Goal: Communication & Community: Answer question/provide support

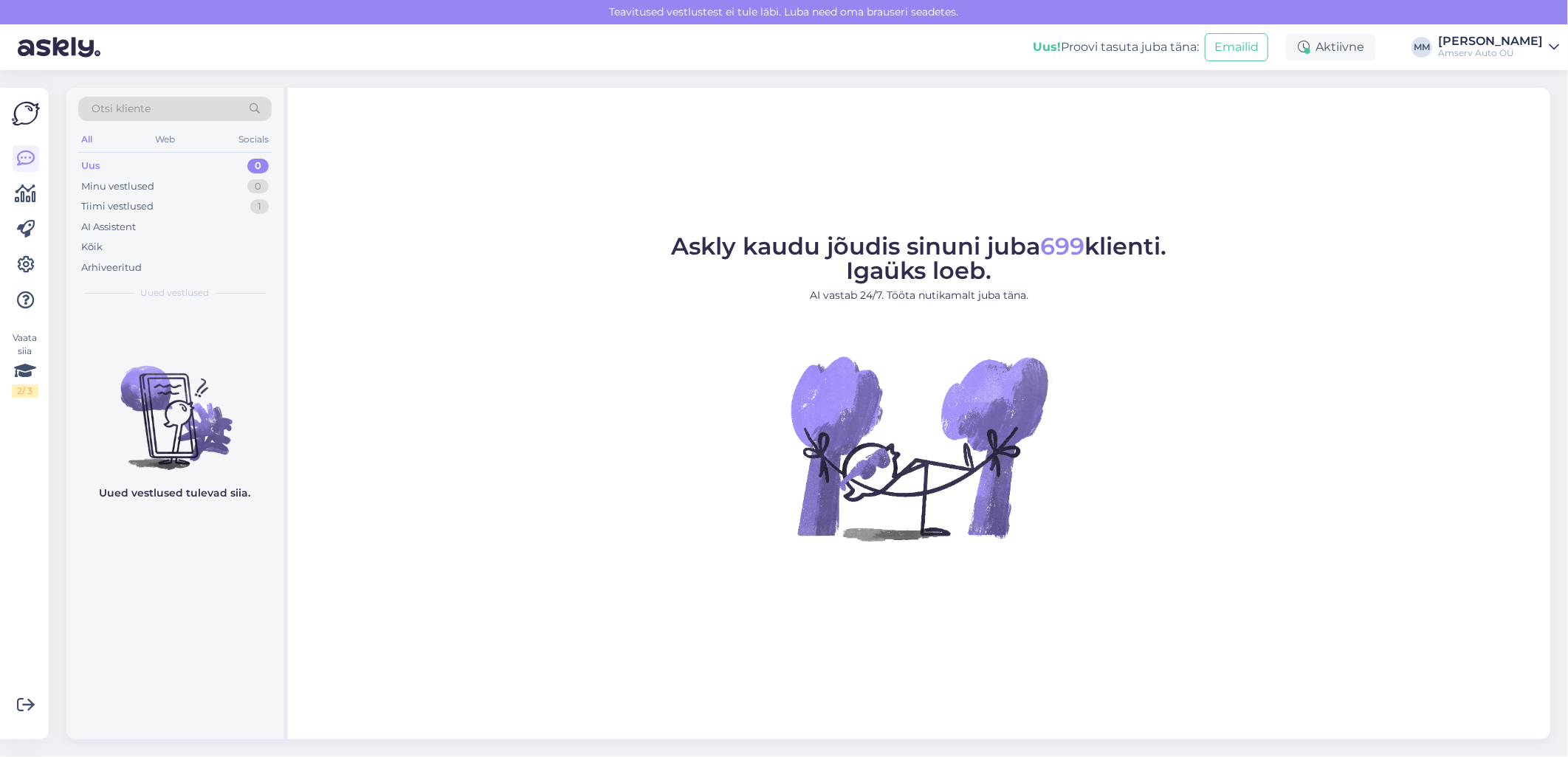
drag, startPoint x: 1425, startPoint y: 444, endPoint x: 1389, endPoint y: 420, distance: 43.3
click at [1425, 444] on figure "Askly kaudu jõudis sinuni juba 699 klienti. Igaüks loeb. AI vastab 24/7. Tööta …" at bounding box center [919, 408] width 1236 height 346
click at [165, 136] on div "Web" at bounding box center [166, 139] width 26 height 19
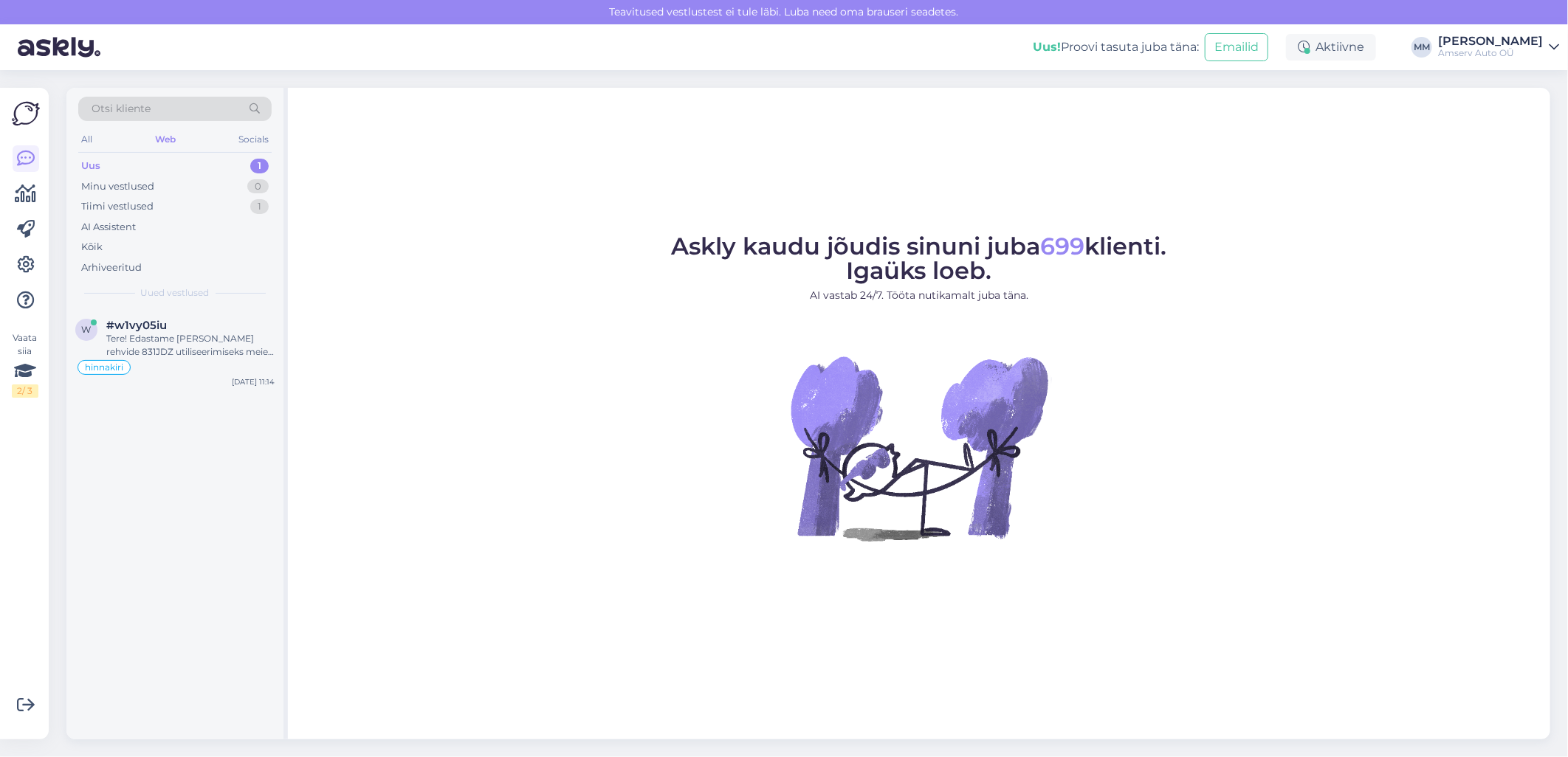
click at [216, 168] on div "Uus 1" at bounding box center [175, 166] width 194 height 21
click at [163, 343] on div "Tere! Edastame [PERSON_NAME] rehvide 831JDZ utiliseerimiseks meie vastavale osa…" at bounding box center [191, 344] width 168 height 27
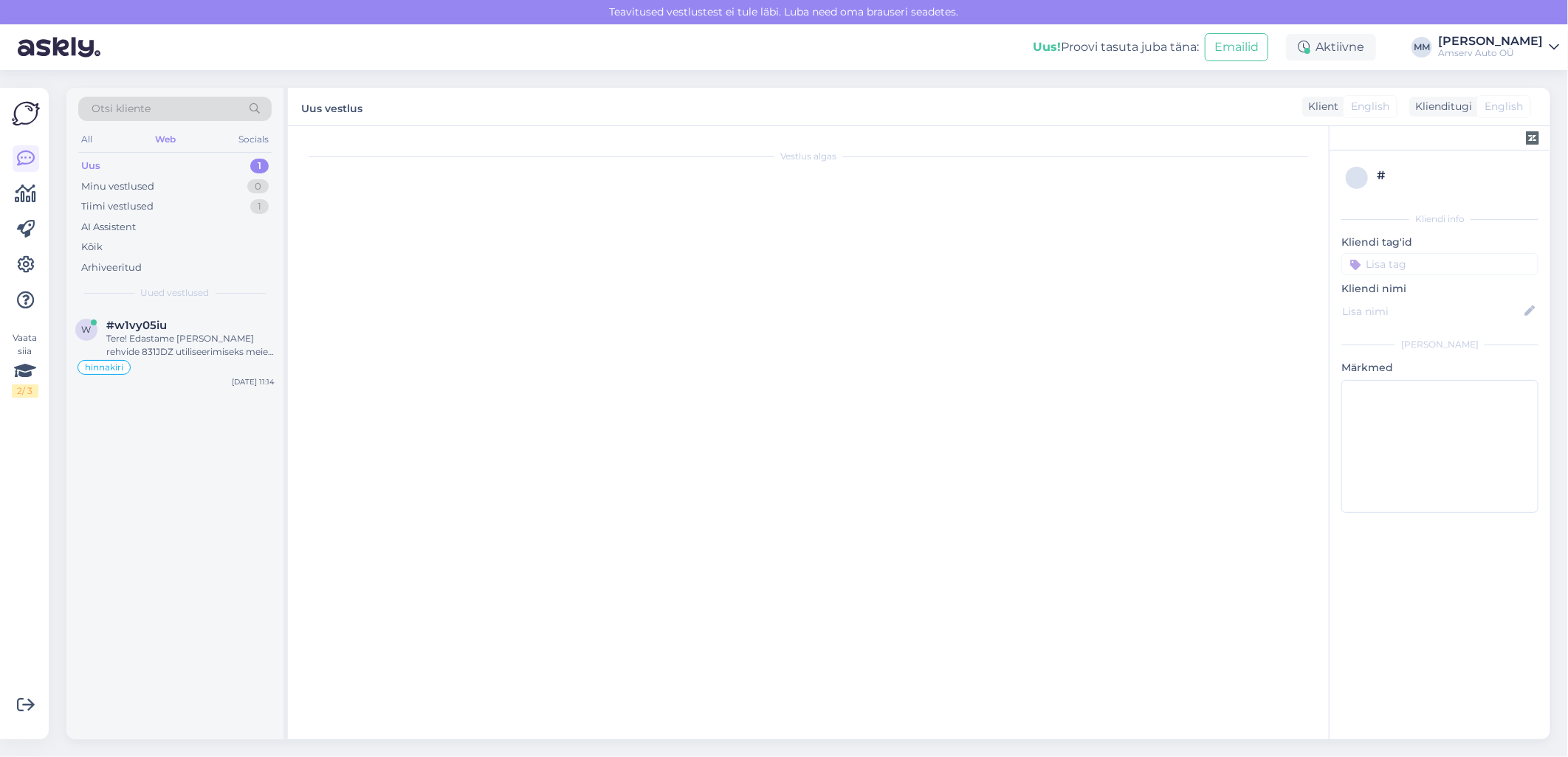
scroll to position [1953, 0]
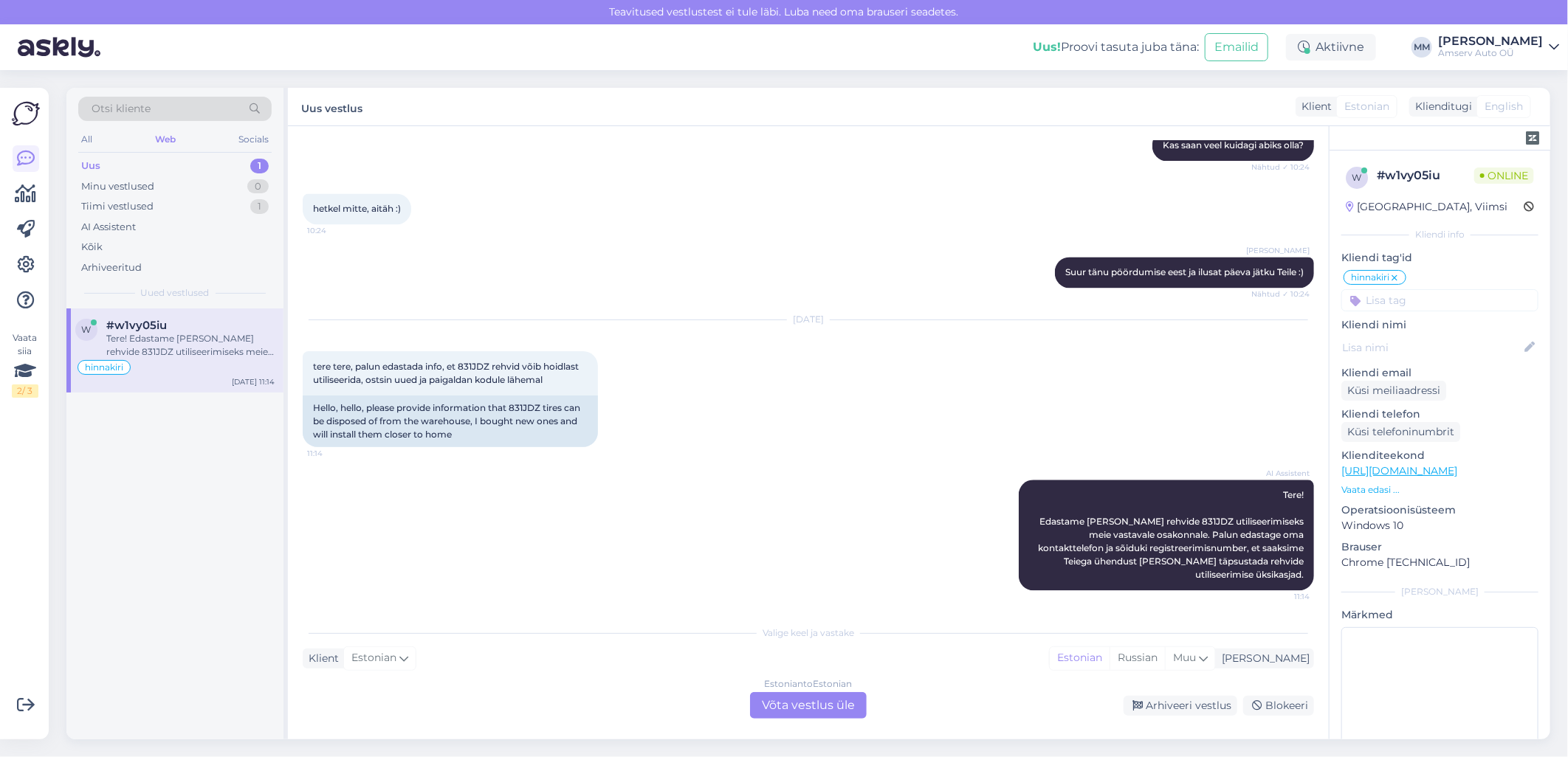
click at [811, 707] on div "Estonian to Estonian Võta vestlus üle" at bounding box center [809, 705] width 117 height 27
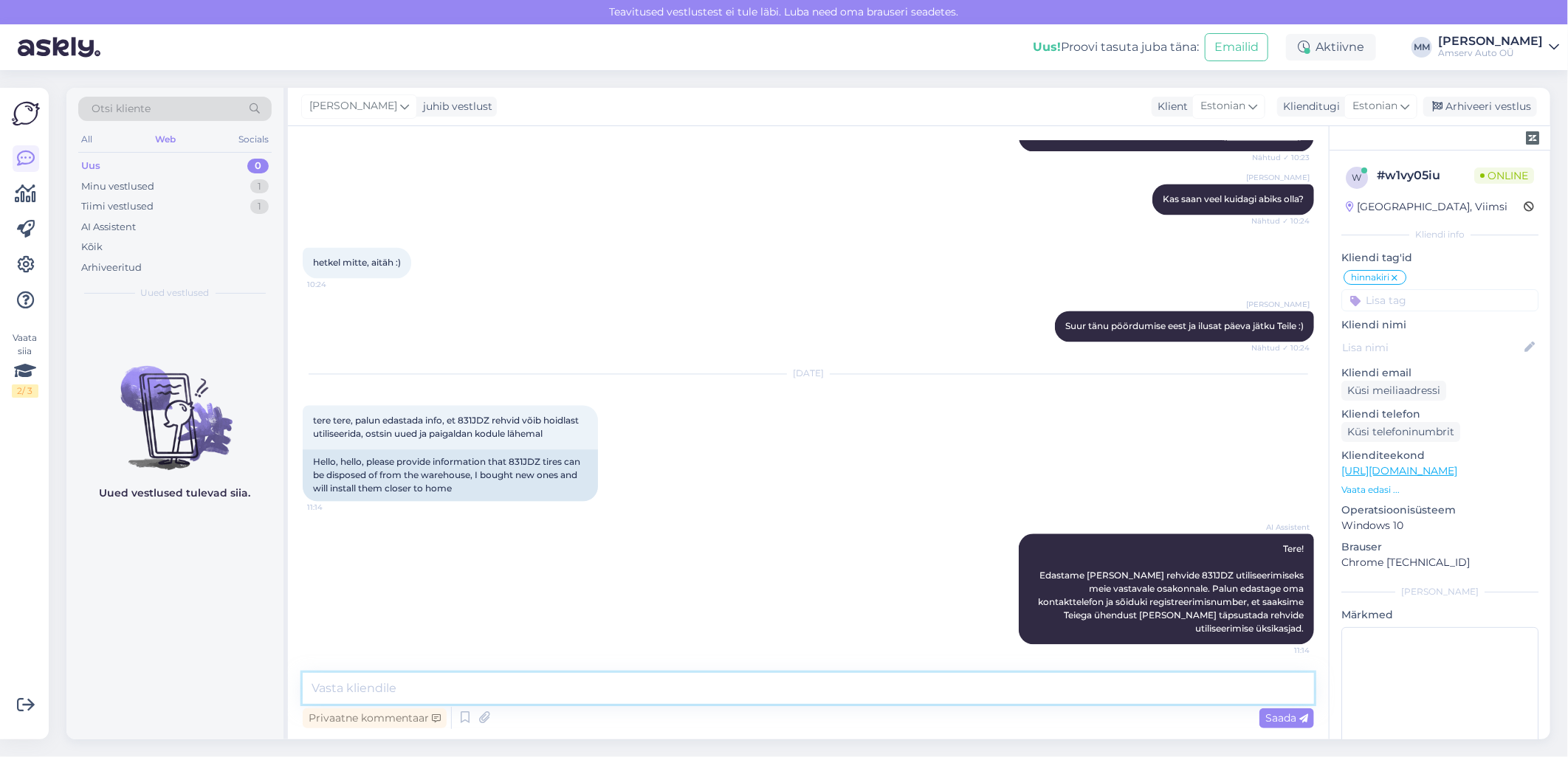
click at [515, 692] on textarea at bounding box center [809, 688] width 1011 height 31
type textarea "Tänan info eest!"
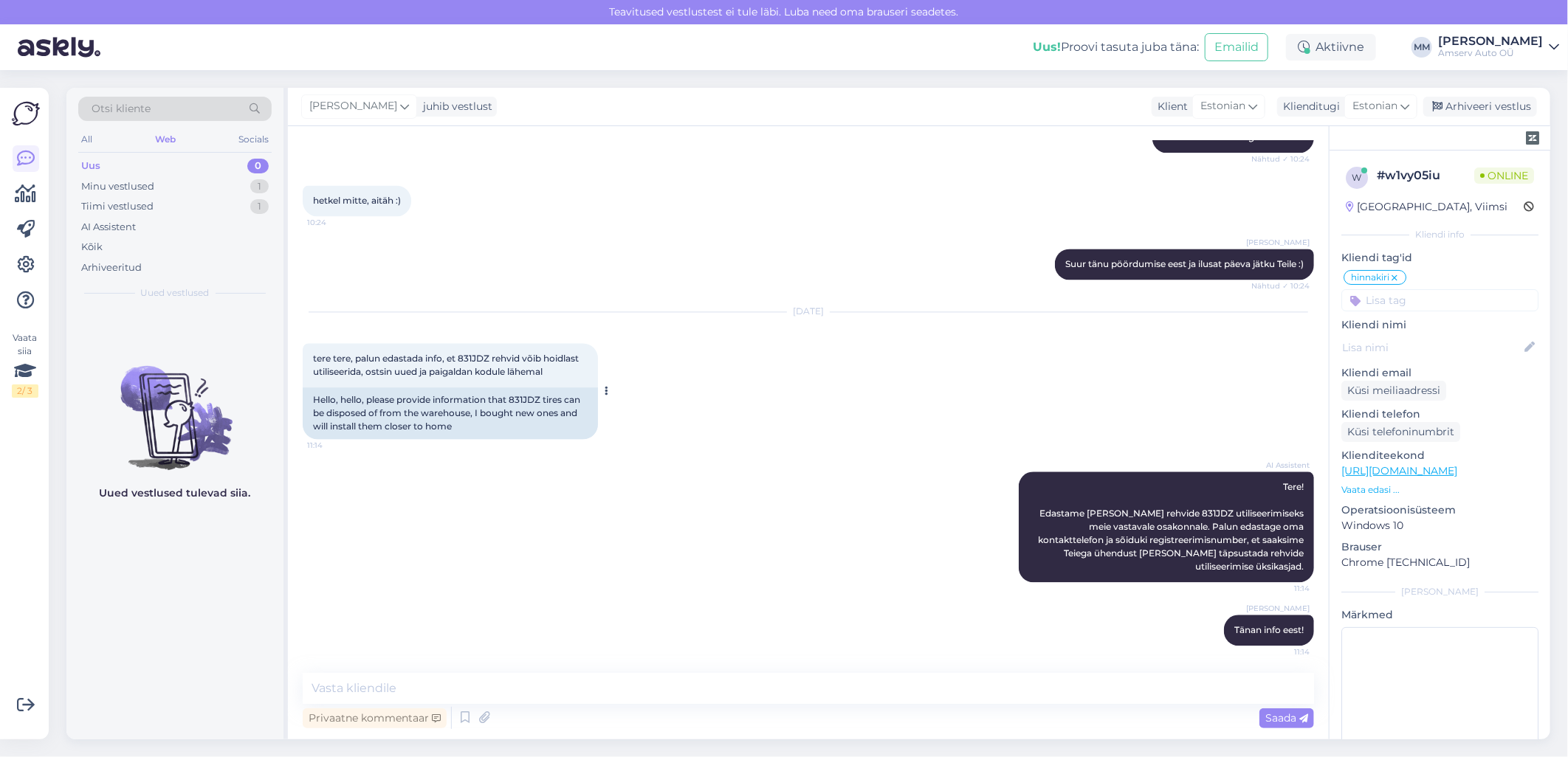
click at [470, 367] on span "tere tere, palun edastada info, et 831JDZ rehvid võib hoidlast utiliseerida, os…" at bounding box center [446, 364] width 268 height 25
copy span "831JDZ"
click at [950, 691] on textarea at bounding box center [809, 688] width 1011 height 31
paste textarea "53428386"
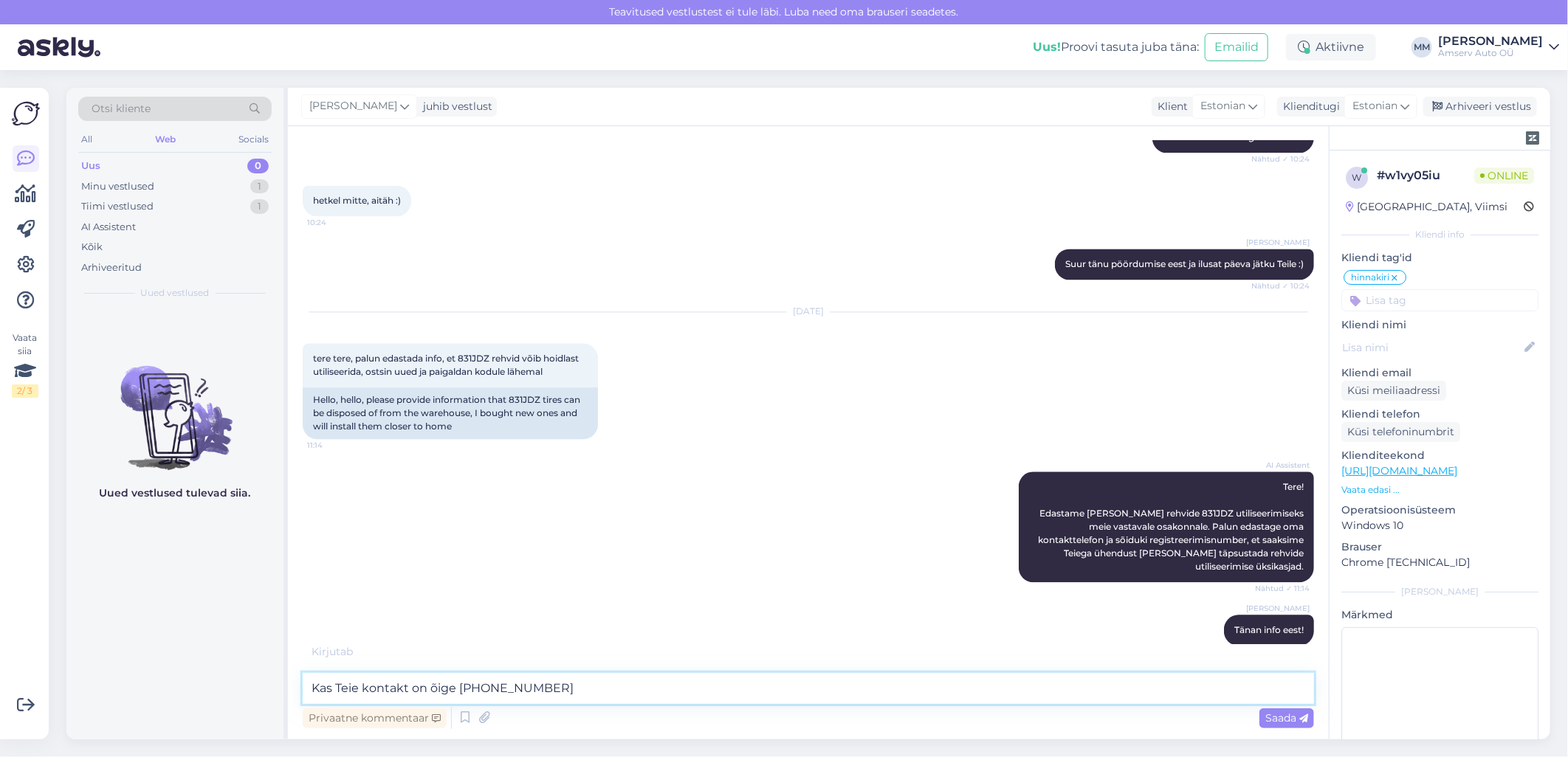
drag, startPoint x: 474, startPoint y: 687, endPoint x: 460, endPoint y: 690, distance: 14.3
click at [460, 690] on textarea "Kas Teie kontakt on õige [PHONE_NUMBER]" at bounding box center [809, 688] width 1011 height 31
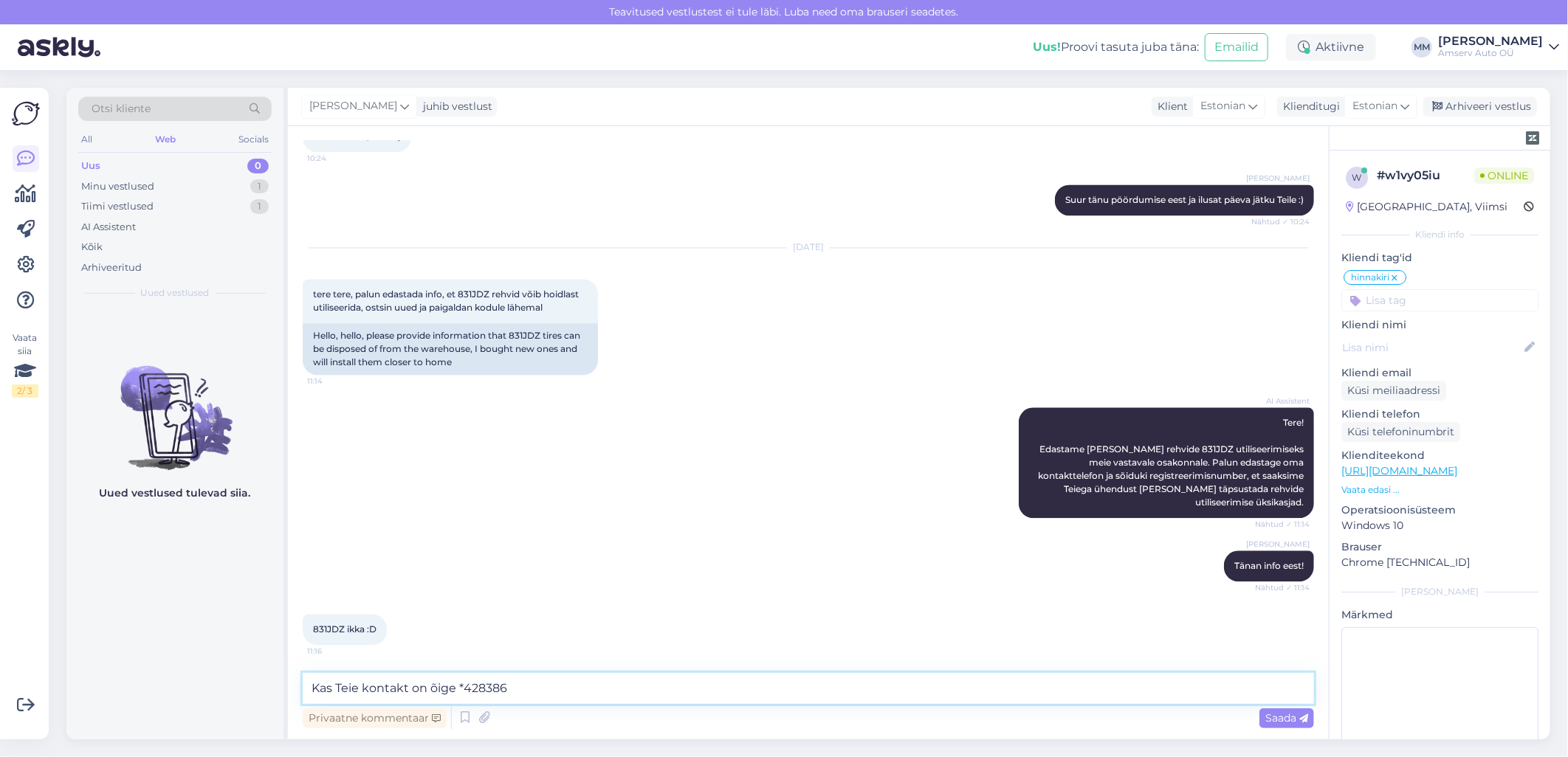
type textarea "Kas Teie kontakt on õige **428386"
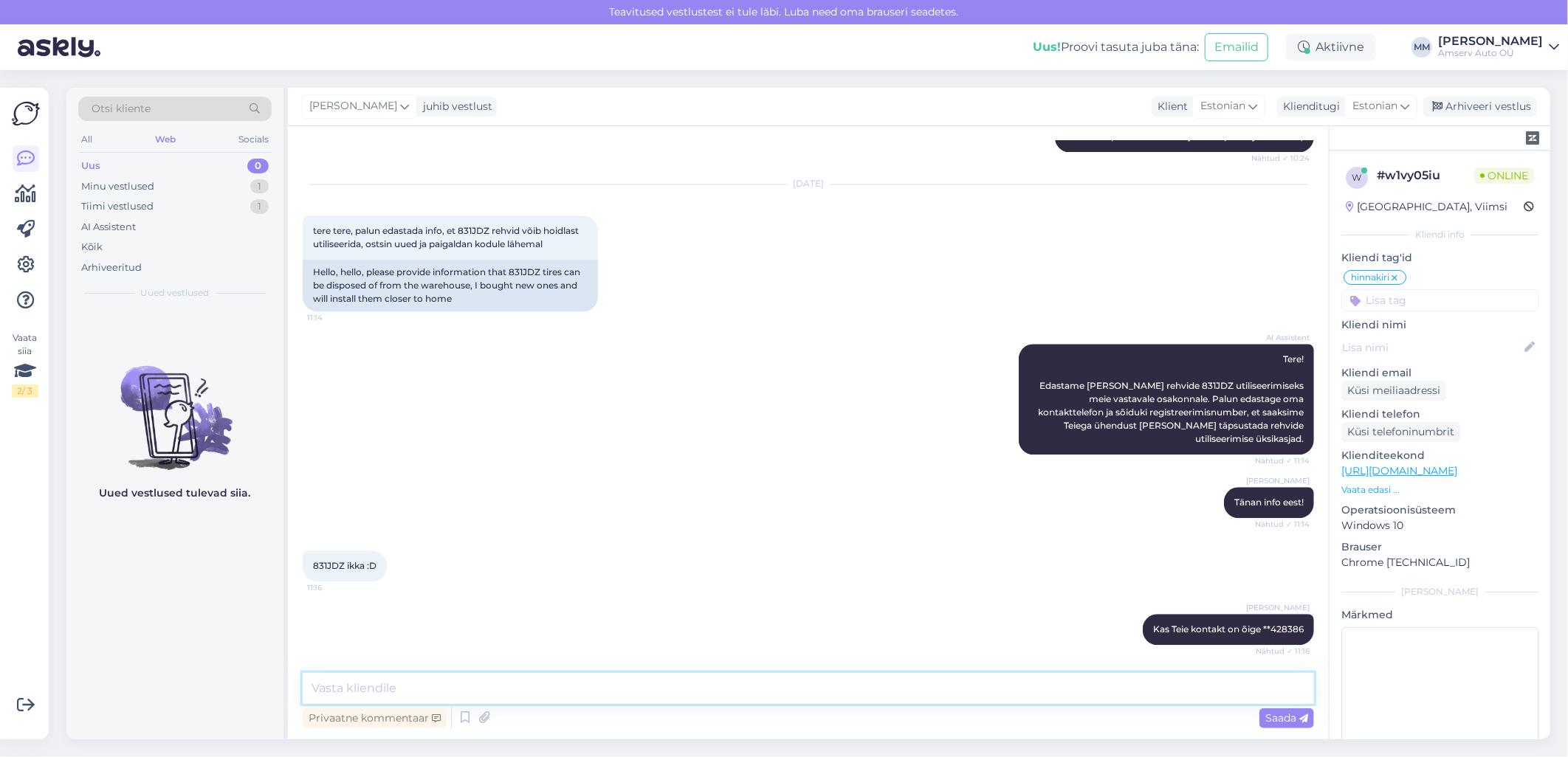
scroll to position [2152, 0]
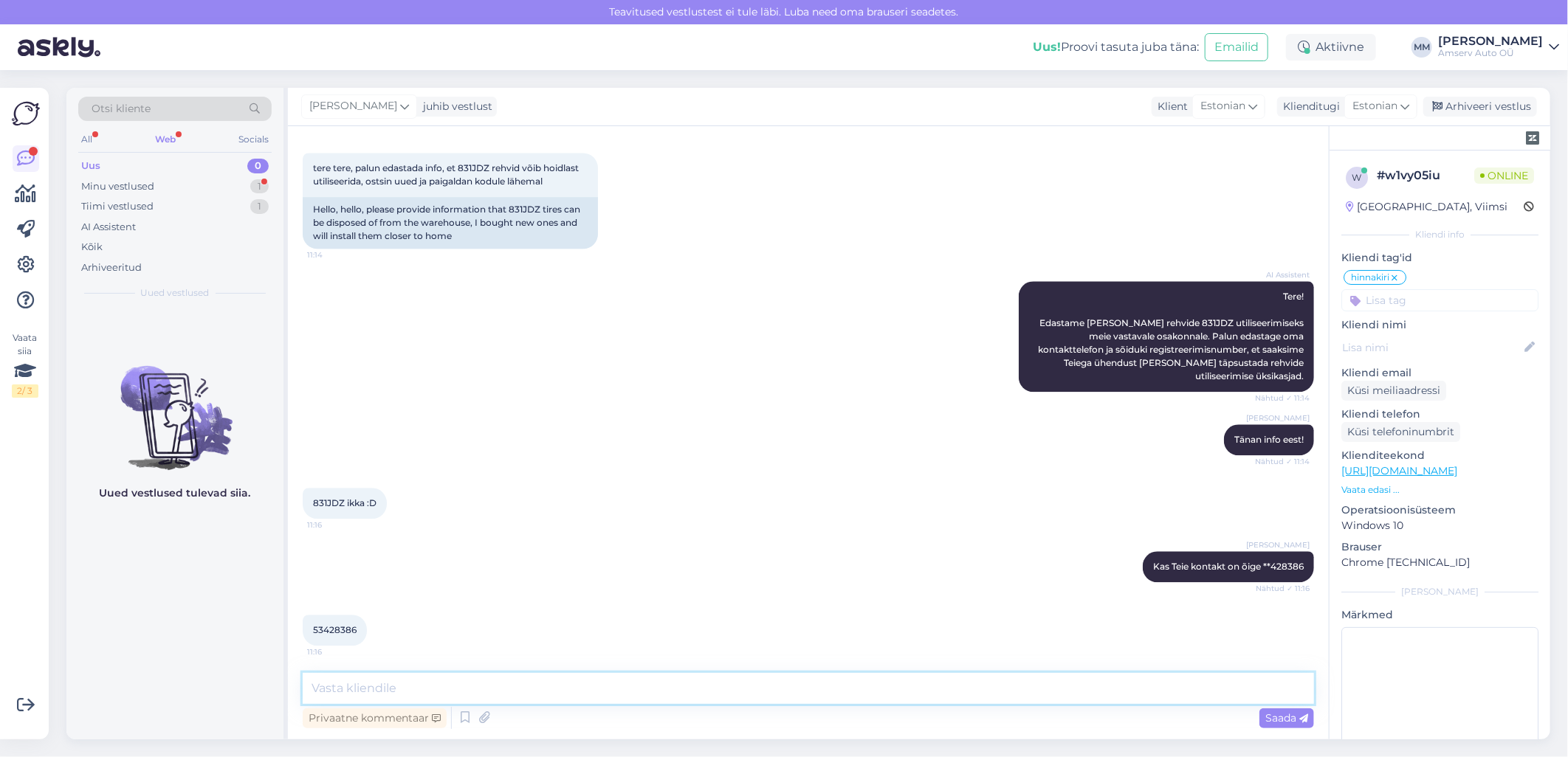
click at [475, 683] on textarea at bounding box center [809, 688] width 1011 height 31
type textarea "Tänan!"
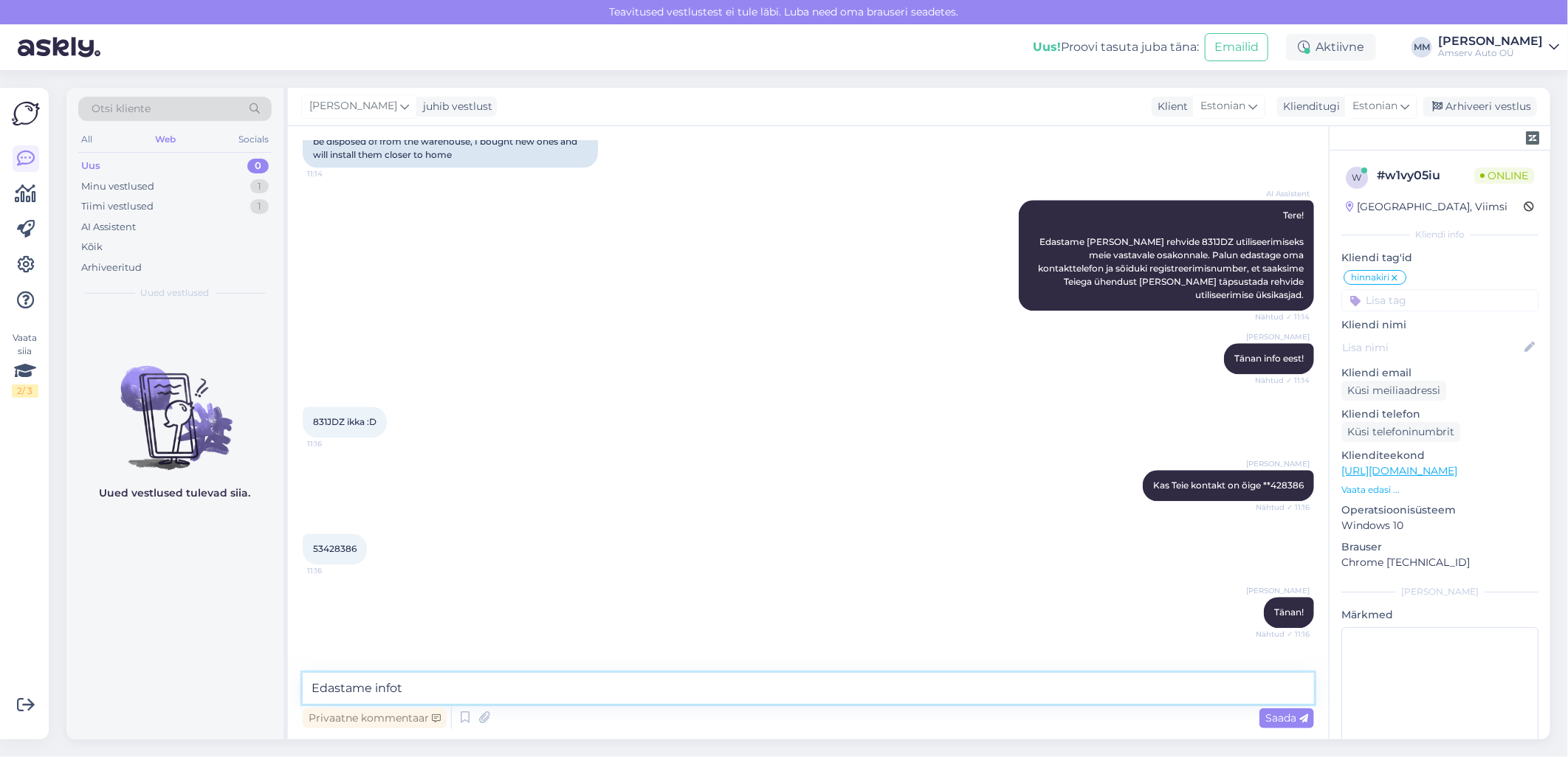
scroll to position [2115, 0]
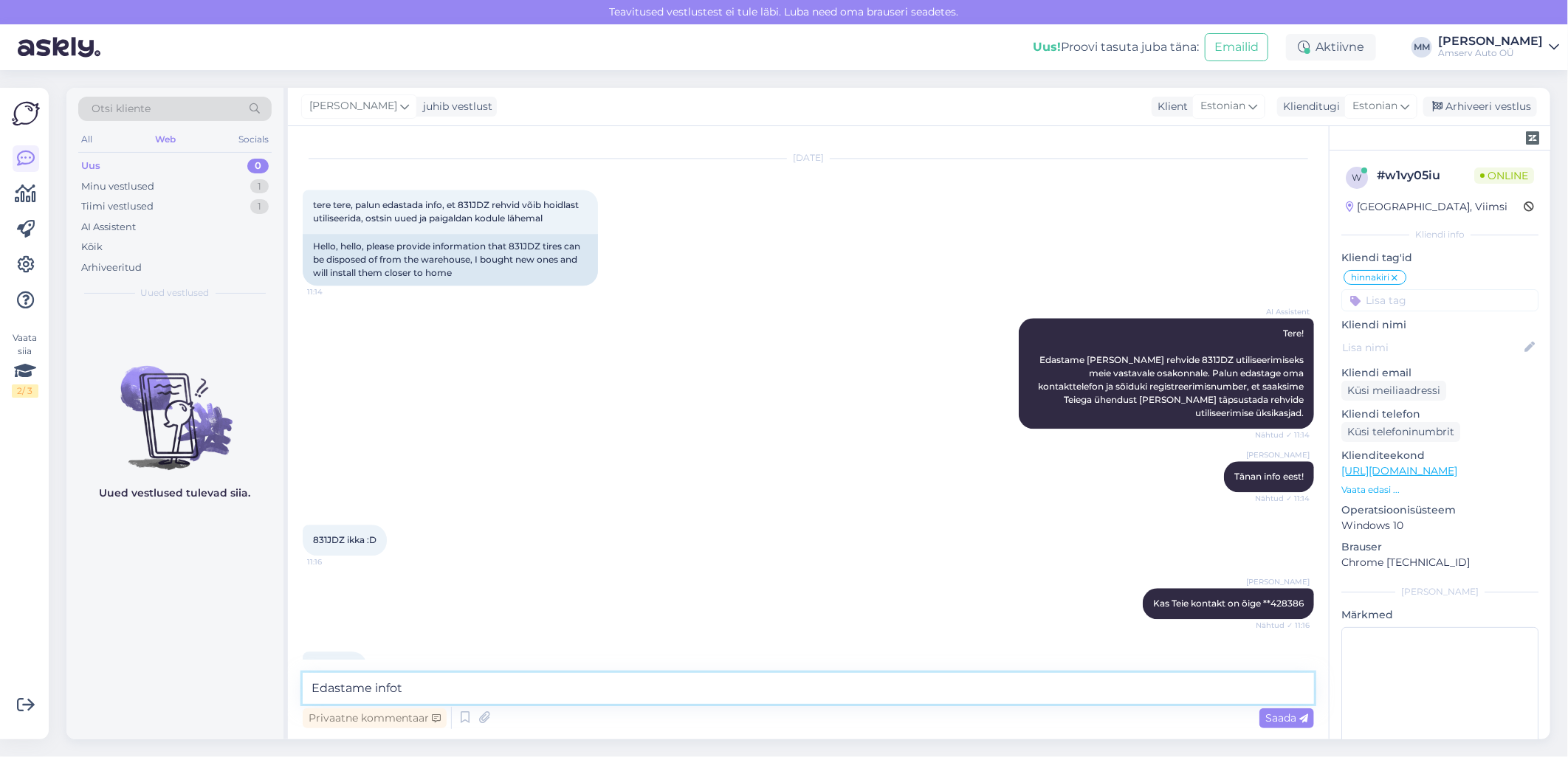
type textarea "Edastame info"
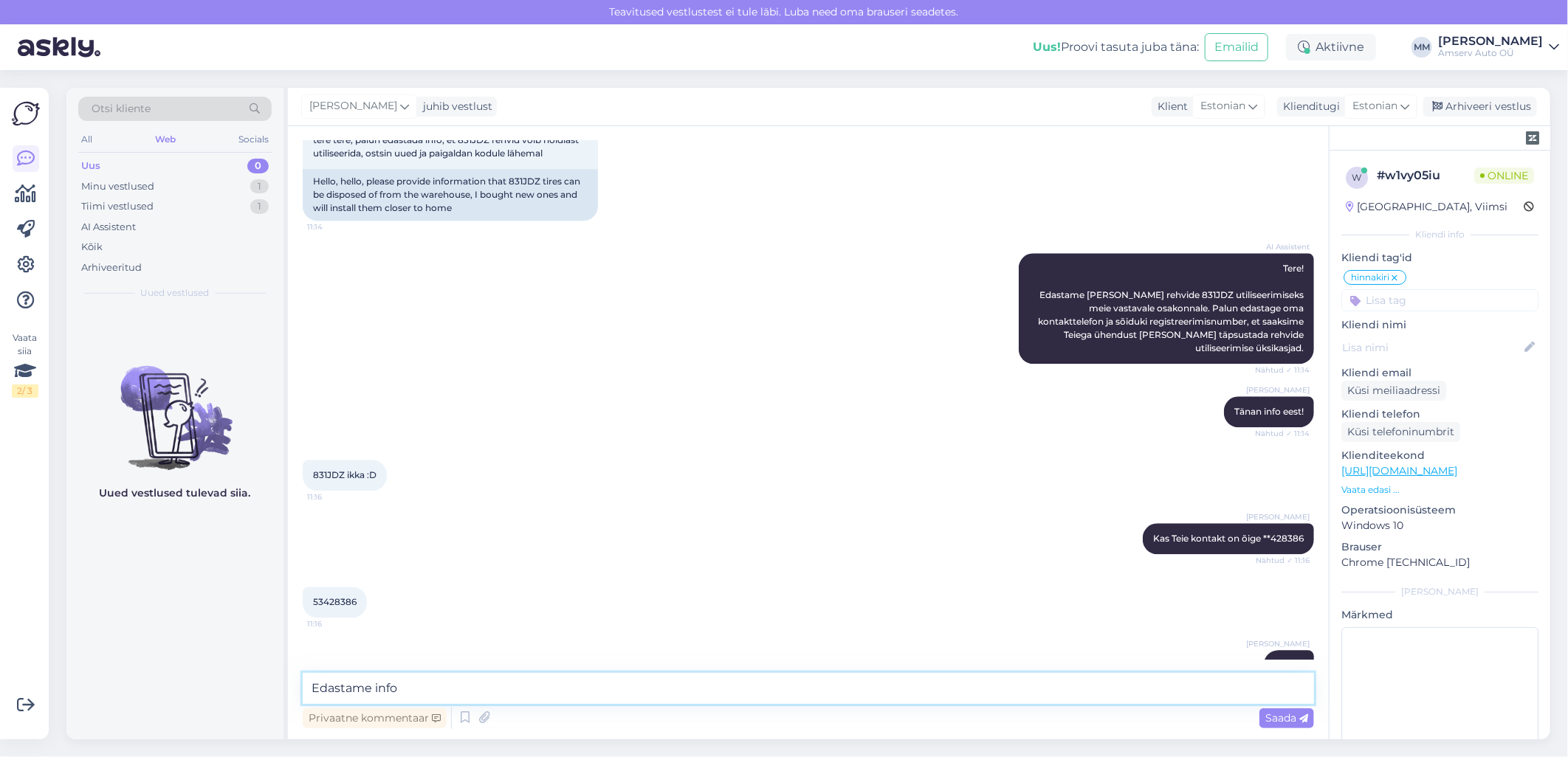
scroll to position [2279, 0]
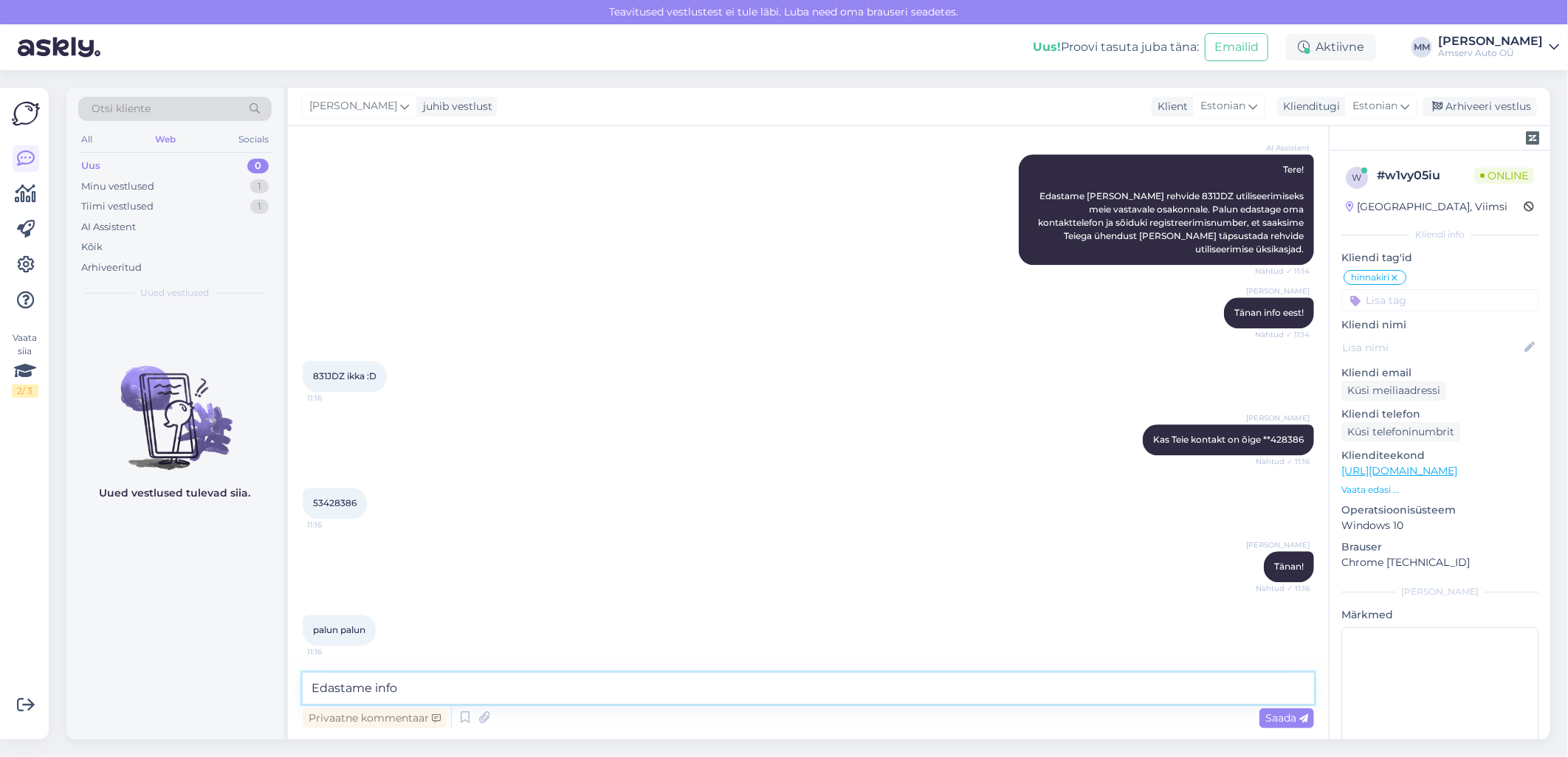
drag, startPoint x: 406, startPoint y: 697, endPoint x: 301, endPoint y: 704, distance: 105.2
click at [303, 704] on textarea "Edastame info" at bounding box center [809, 688] width 1011 height 31
